Goal: Task Accomplishment & Management: Manage account settings

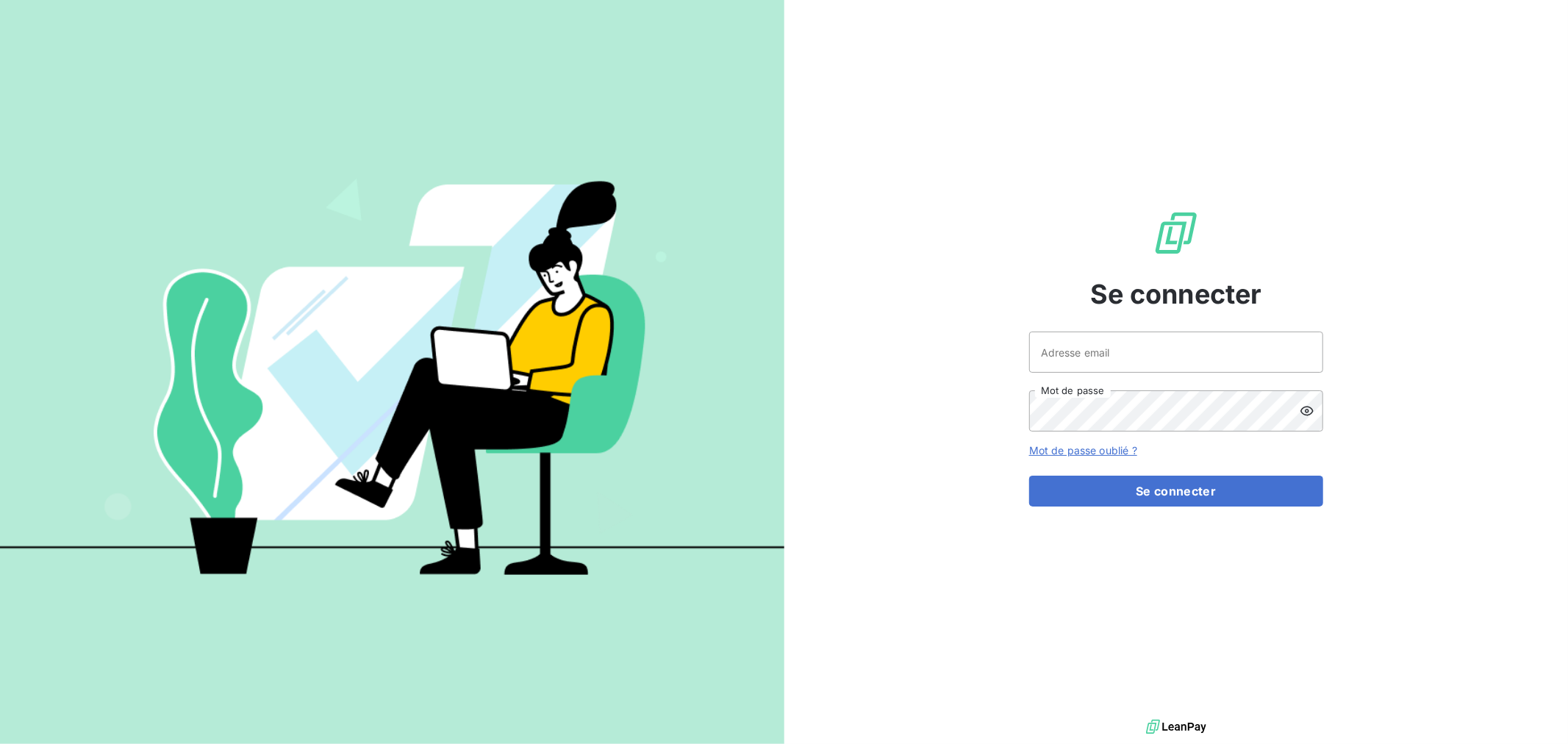
click at [1206, 78] on div "Se connecter Adresse email Mot de passe Mot de passe oublié ? Se connecter" at bounding box center [1176, 358] width 294 height 716
click at [1077, 362] on input "Adresse email" at bounding box center [1176, 352] width 294 height 41
